Goal: Information Seeking & Learning: Learn about a topic

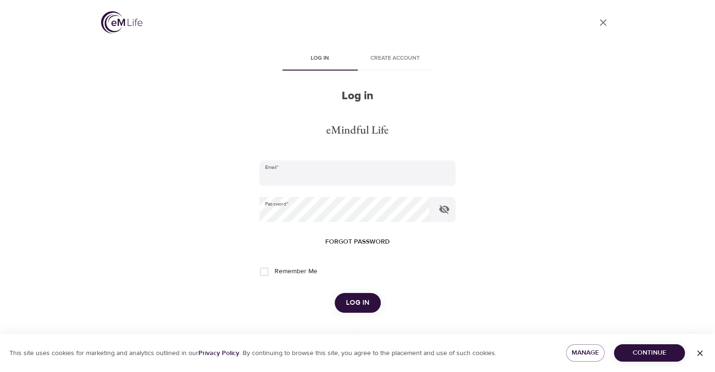
type input "[EMAIL_ADDRESS][DOMAIN_NAME]"
click at [352, 302] on span "Log in" at bounding box center [358, 303] width 24 height 12
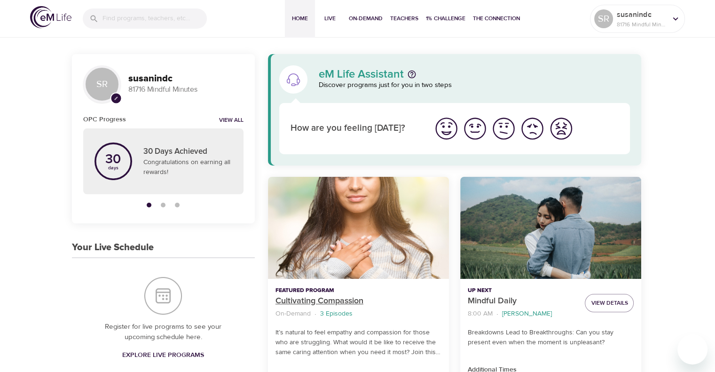
click at [311, 296] on p "Cultivating Compassion" at bounding box center [359, 301] width 166 height 13
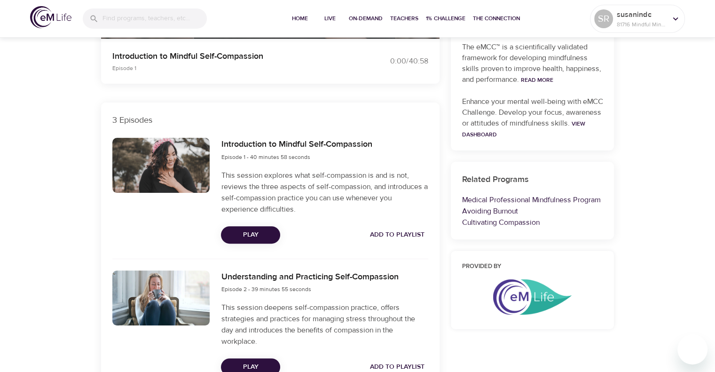
scroll to position [235, 0]
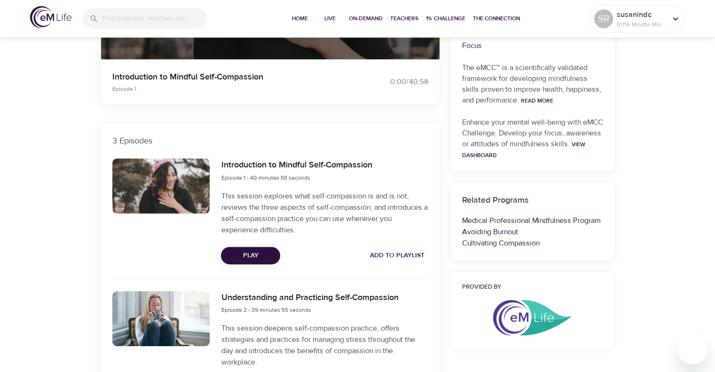
click at [255, 255] on span "Play" at bounding box center [251, 256] width 44 height 12
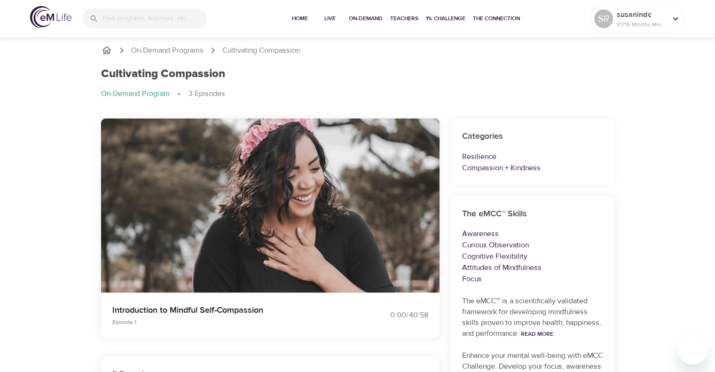
scroll to position [0, 0]
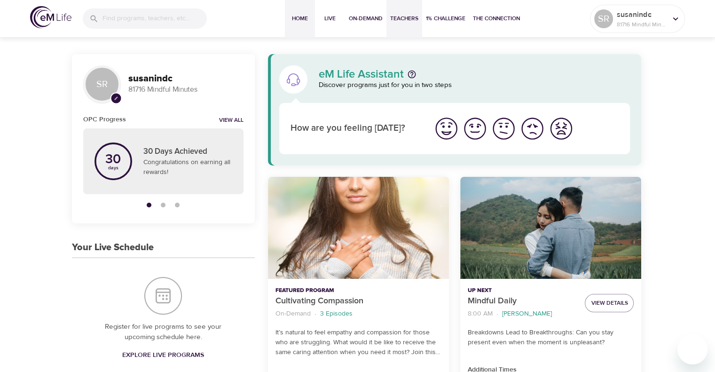
click at [389, 11] on button "Teachers" at bounding box center [405, 19] width 36 height 38
click at [497, 295] on p "Mindful Daily" at bounding box center [523, 301] width 110 height 13
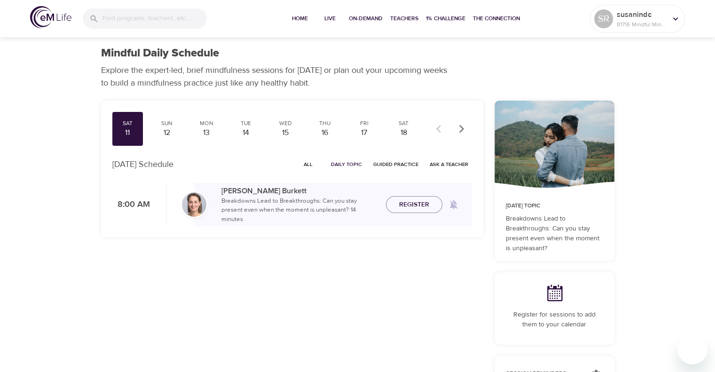
checkbox input "true"
click at [404, 195] on span "Join Now" at bounding box center [414, 194] width 33 height 12
